Goal: Information Seeking & Learning: Understand process/instructions

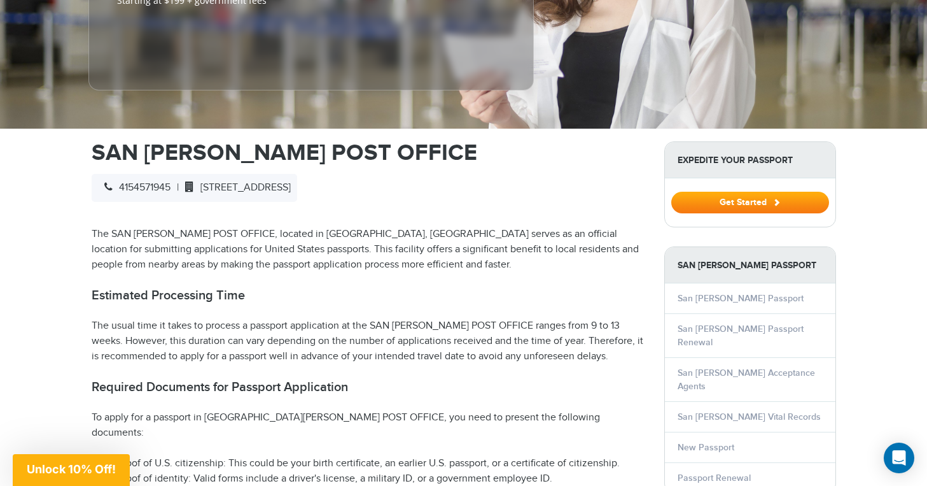
scroll to position [321, 0]
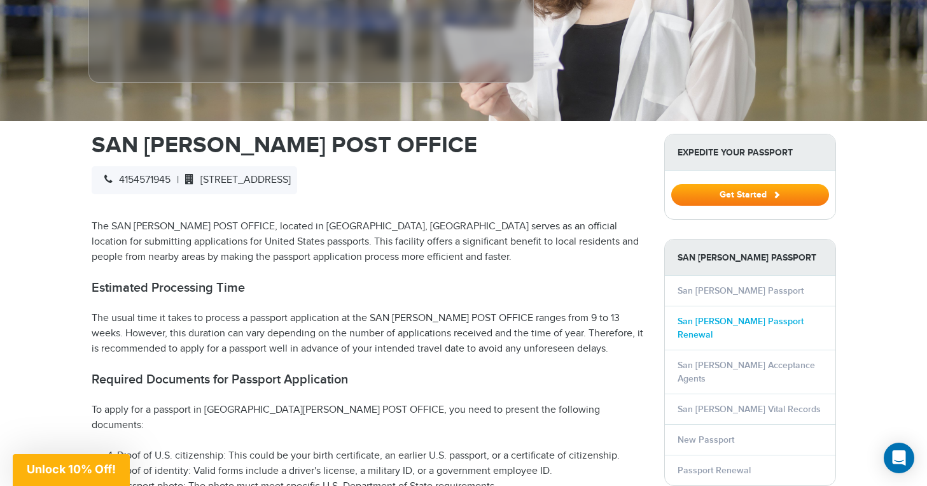
click at [741, 316] on link "San [PERSON_NAME] Passport Renewal" at bounding box center [741, 328] width 126 height 24
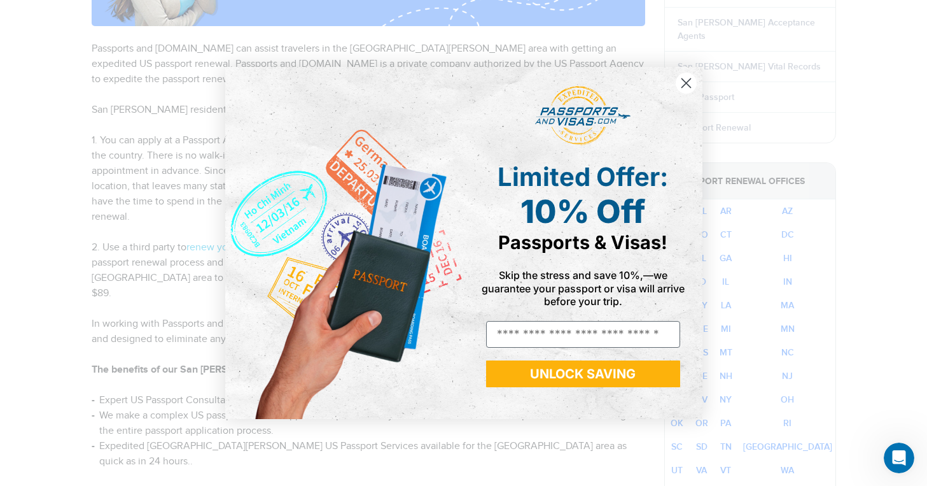
click at [685, 87] on circle "Close dialog" at bounding box center [685, 83] width 21 height 21
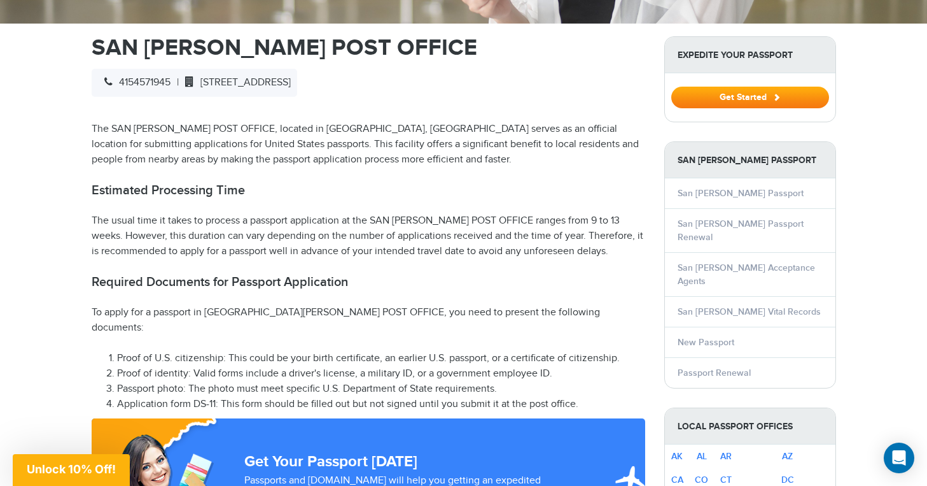
scroll to position [426, 0]
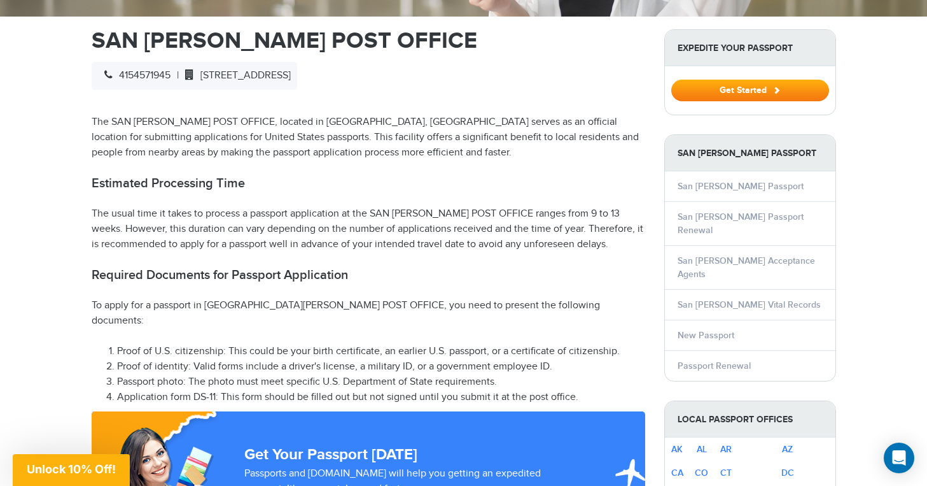
click at [201, 344] on li "Proof of U.S. citizenship: This could be your birth certificate, an earlier U.S…" at bounding box center [381, 351] width 528 height 15
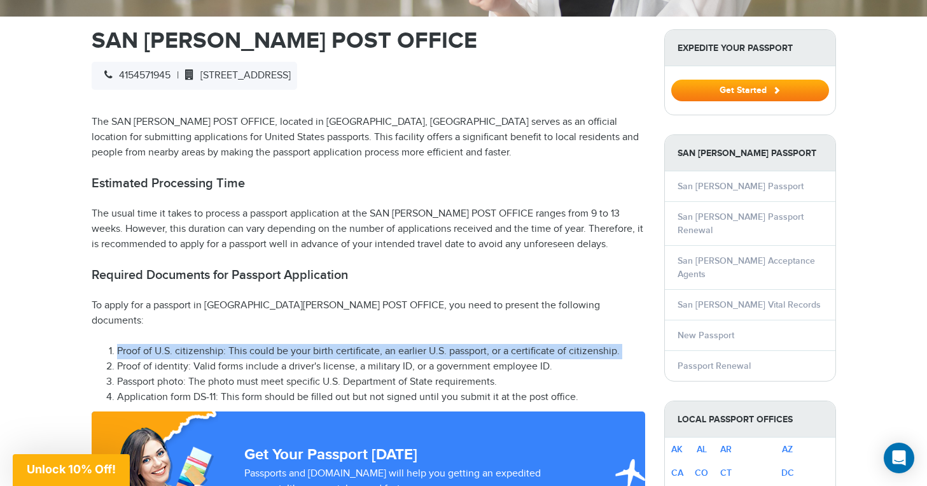
click at [201, 344] on li "Proof of U.S. citizenship: This could be your birth certificate, an earlier U.S…" at bounding box center [381, 351] width 528 height 15
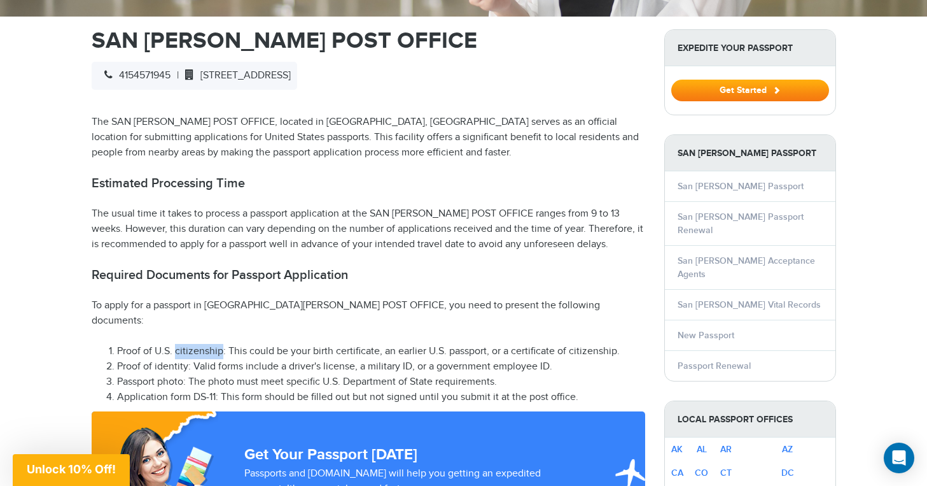
click at [201, 344] on li "Proof of U.S. citizenship: This could be your birth certificate, an earlier U.S…" at bounding box center [381, 351] width 528 height 15
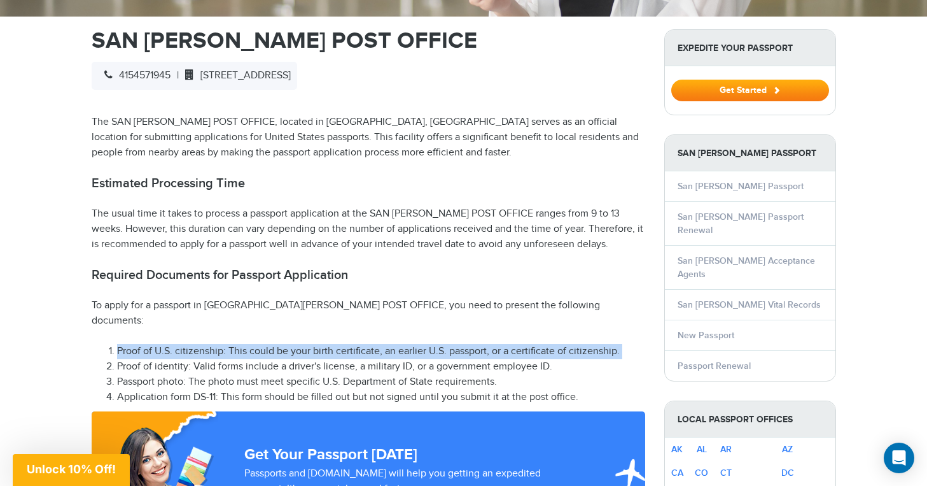
click at [201, 344] on li "Proof of U.S. citizenship: This could be your birth certificate, an earlier U.S…" at bounding box center [381, 351] width 528 height 15
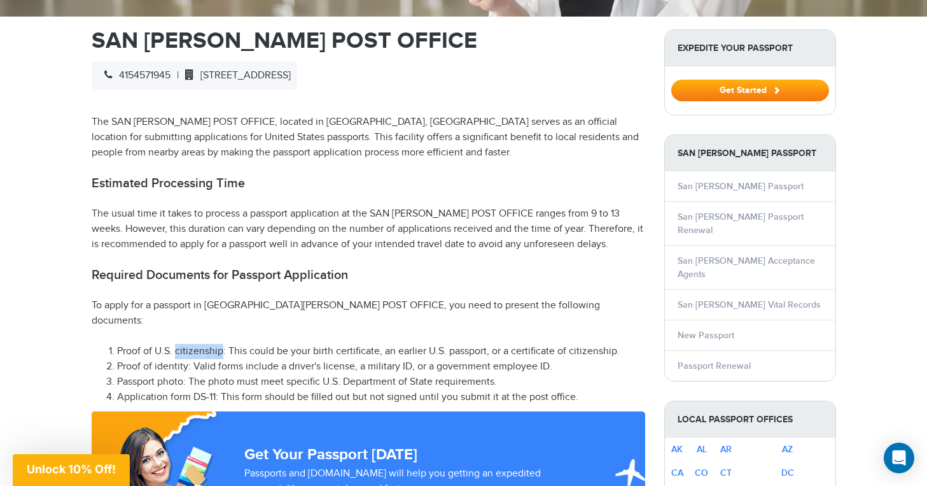
click at [201, 344] on li "Proof of U.S. citizenship: This could be your birth certificate, an earlier U.S…" at bounding box center [381, 351] width 528 height 15
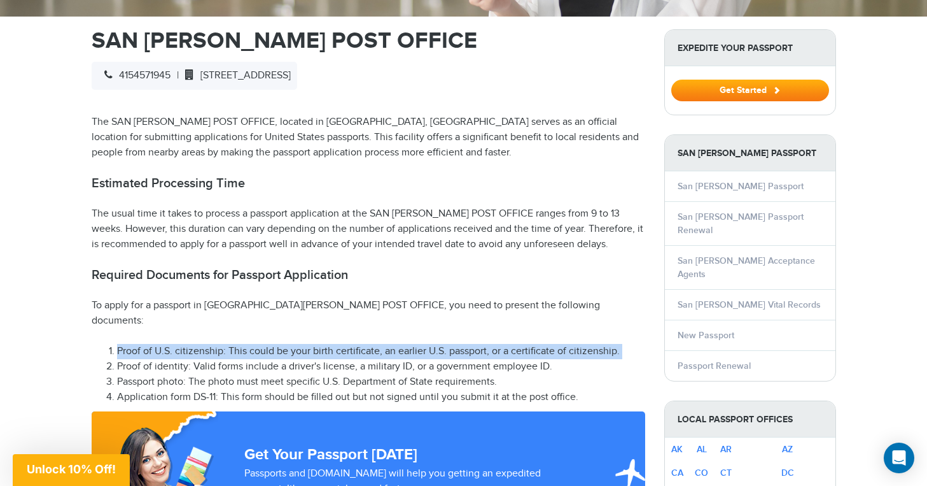
click at [201, 344] on li "Proof of U.S. citizenship: This could be your birth certificate, an earlier U.S…" at bounding box center [381, 351] width 528 height 15
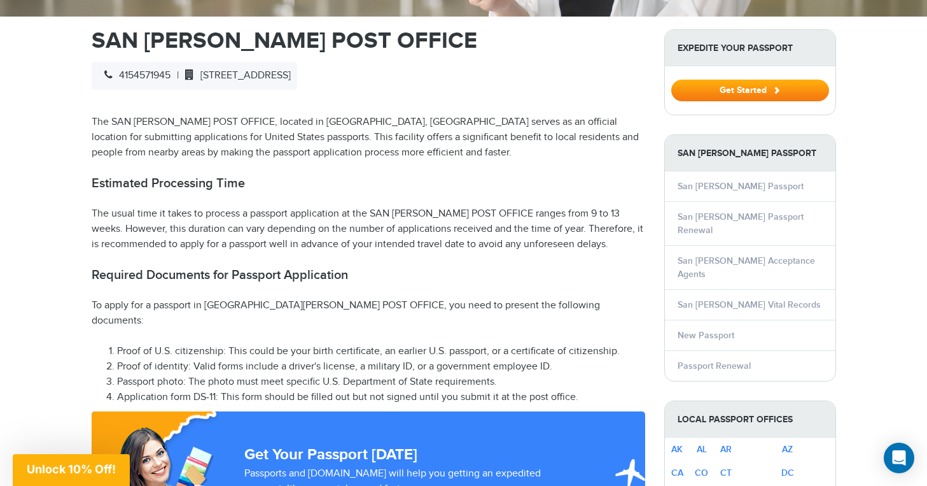
click at [201, 359] on li "Proof of identity: Valid forms include a driver's license, a military ID, or a …" at bounding box center [381, 366] width 528 height 15
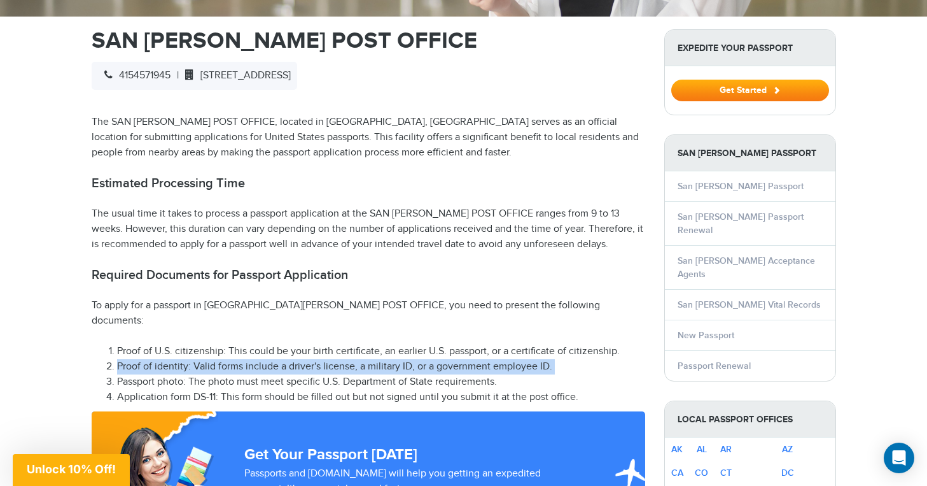
click at [201, 359] on li "Proof of identity: Valid forms include a driver's license, a military ID, or a …" at bounding box center [381, 366] width 528 height 15
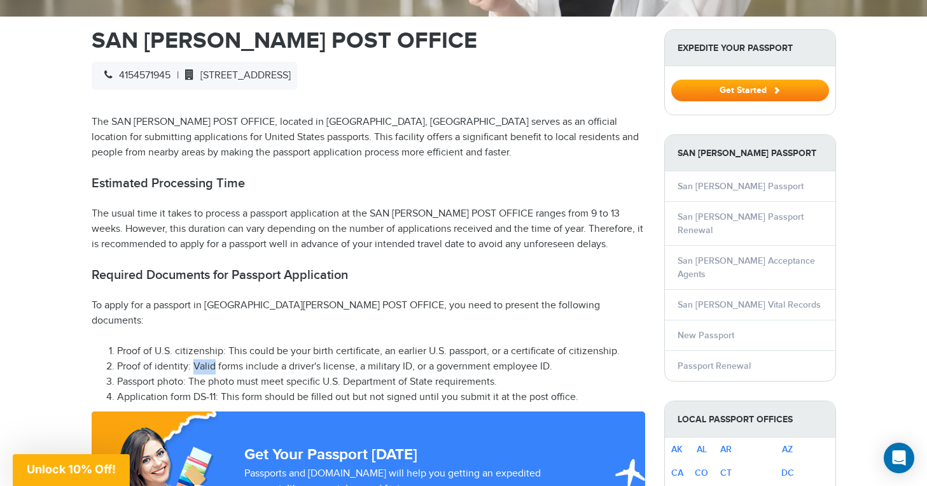
click at [201, 359] on li "Proof of identity: Valid forms include a driver's license, a military ID, or a …" at bounding box center [381, 366] width 528 height 15
click at [206, 374] on li "Passport photo: The photo must meet specific U.S. Department of State requireme…" at bounding box center [381, 381] width 528 height 15
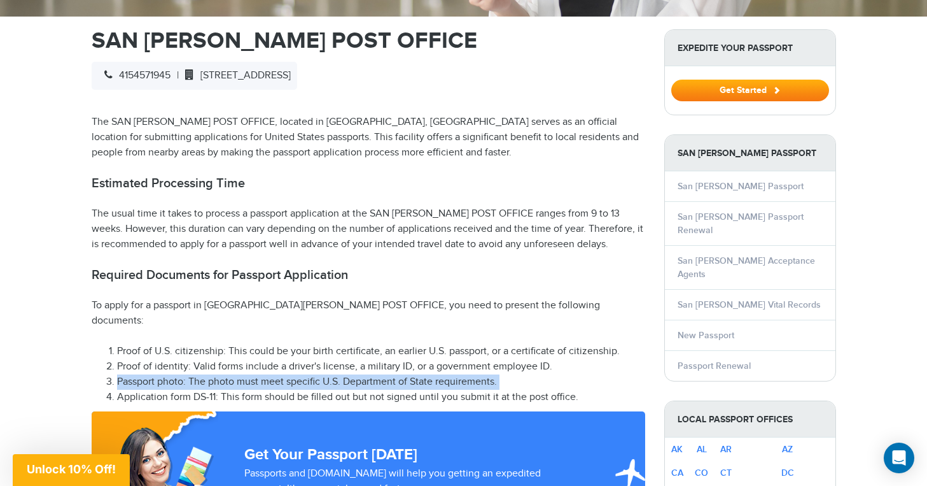
click at [206, 374] on li "Passport photo: The photo must meet specific U.S. Department of State requireme…" at bounding box center [381, 381] width 528 height 15
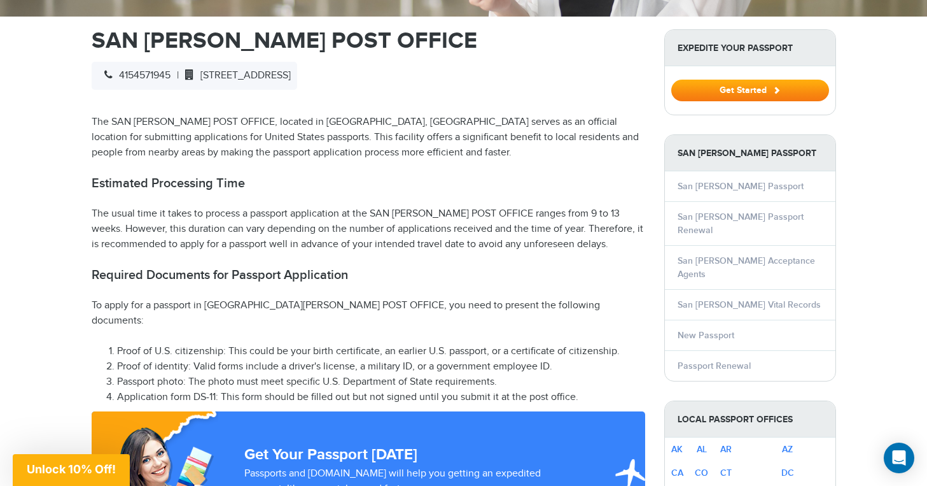
click at [237, 389] on li "Application form DS-11: This form should be filled out but not signed until you…" at bounding box center [381, 396] width 528 height 15
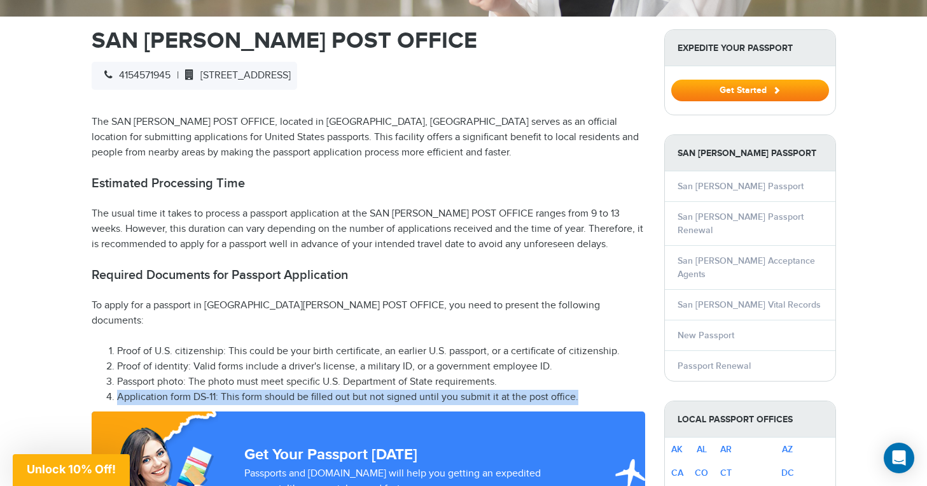
click at [237, 389] on li "Application form DS-11: This form should be filled out but not signed until you…" at bounding box center [381, 396] width 528 height 15
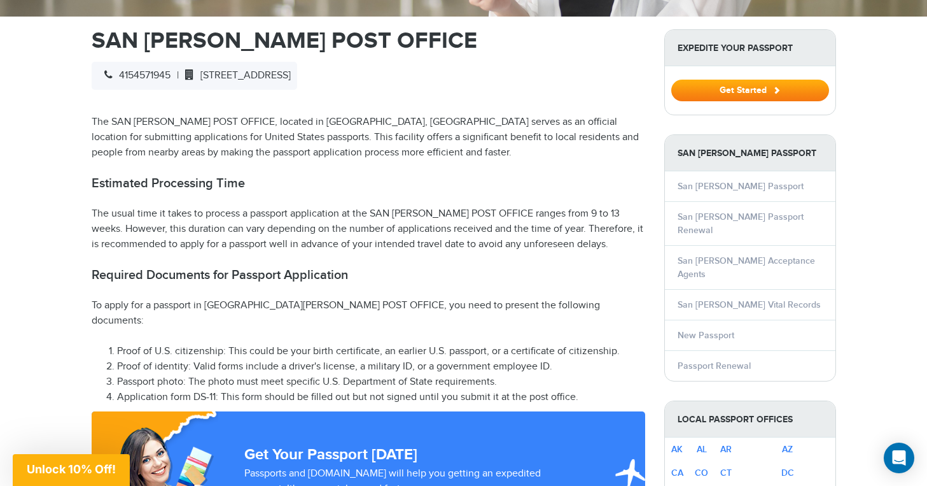
click at [254, 374] on li "Passport photo: The photo must meet specific U.S. Department of State requireme…" at bounding box center [381, 381] width 528 height 15
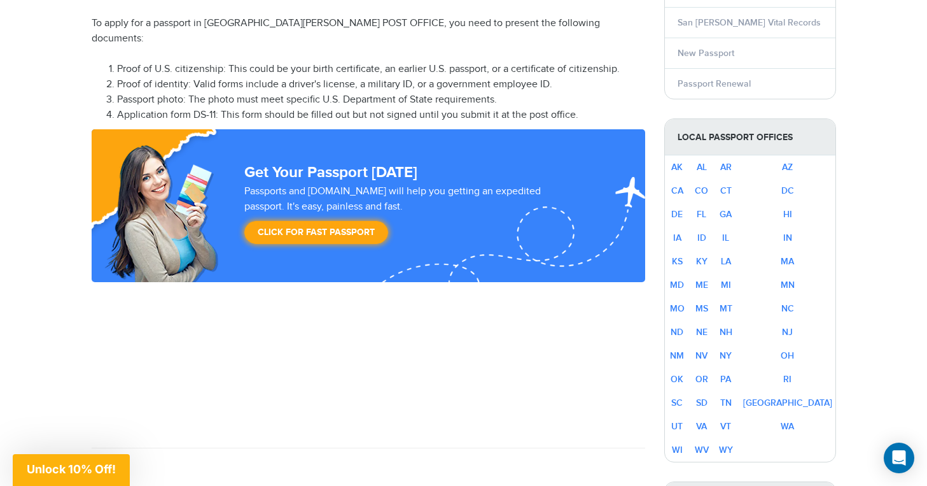
scroll to position [570, 0]
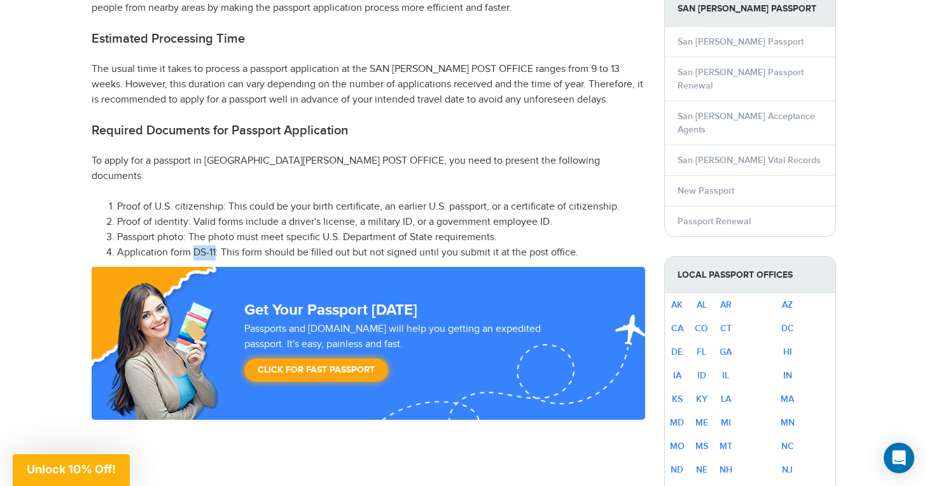
drag, startPoint x: 193, startPoint y: 216, endPoint x: 215, endPoint y: 217, distance: 22.3
click at [216, 245] on li "Application form DS-11: This form should be filled out but not signed until you…" at bounding box center [381, 252] width 528 height 15
click at [215, 245] on li "Application form DS-11: This form should be filled out but not signed until you…" at bounding box center [381, 252] width 528 height 15
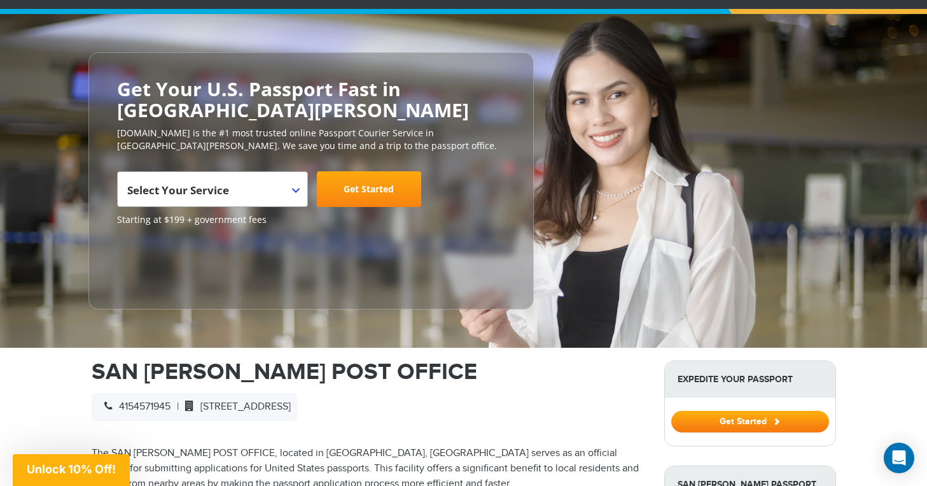
scroll to position [0, 0]
